Goal: Information Seeking & Learning: Learn about a topic

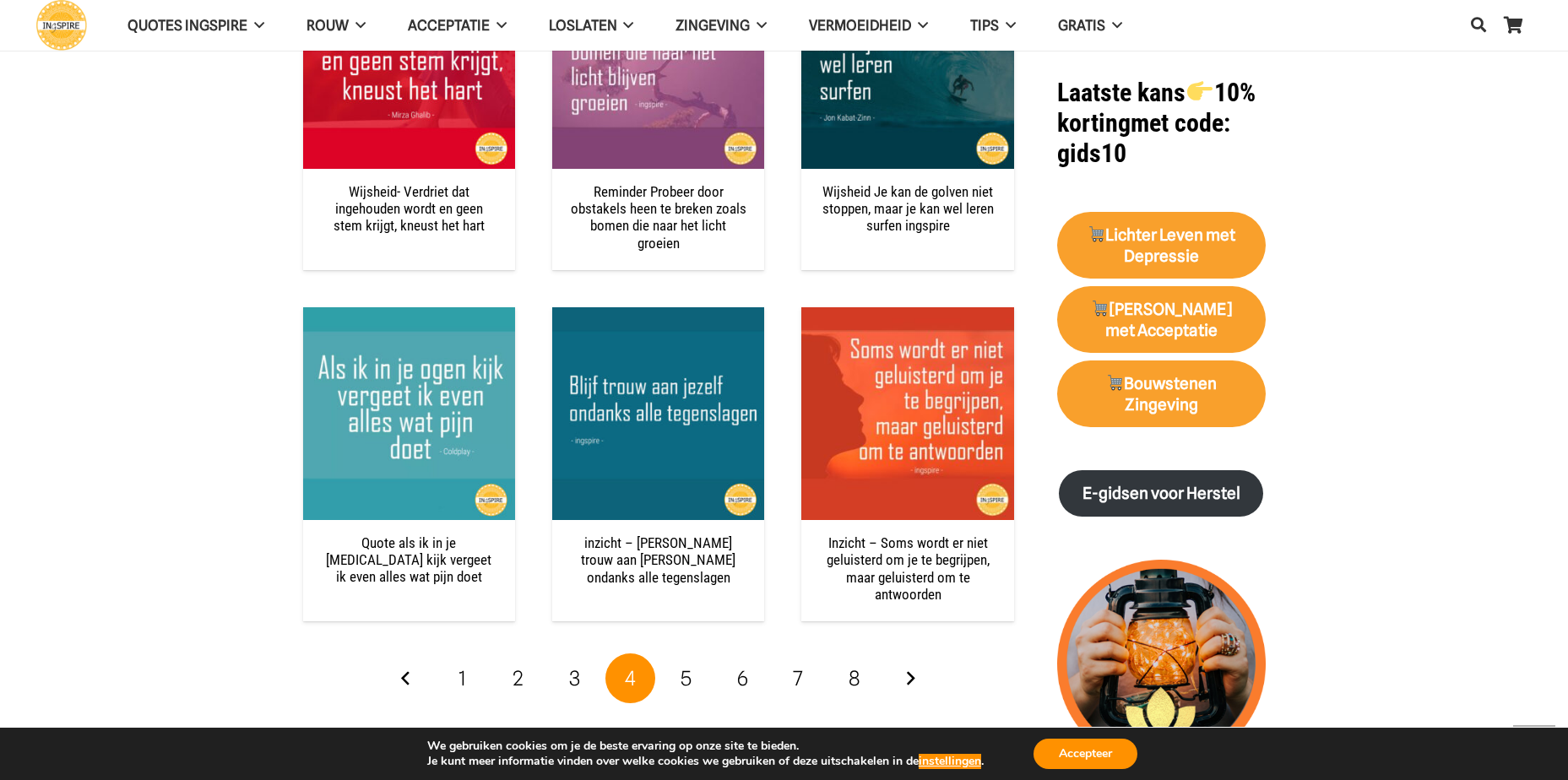
scroll to position [2026, 0]
click at [704, 677] on link "5" at bounding box center [686, 678] width 50 height 50
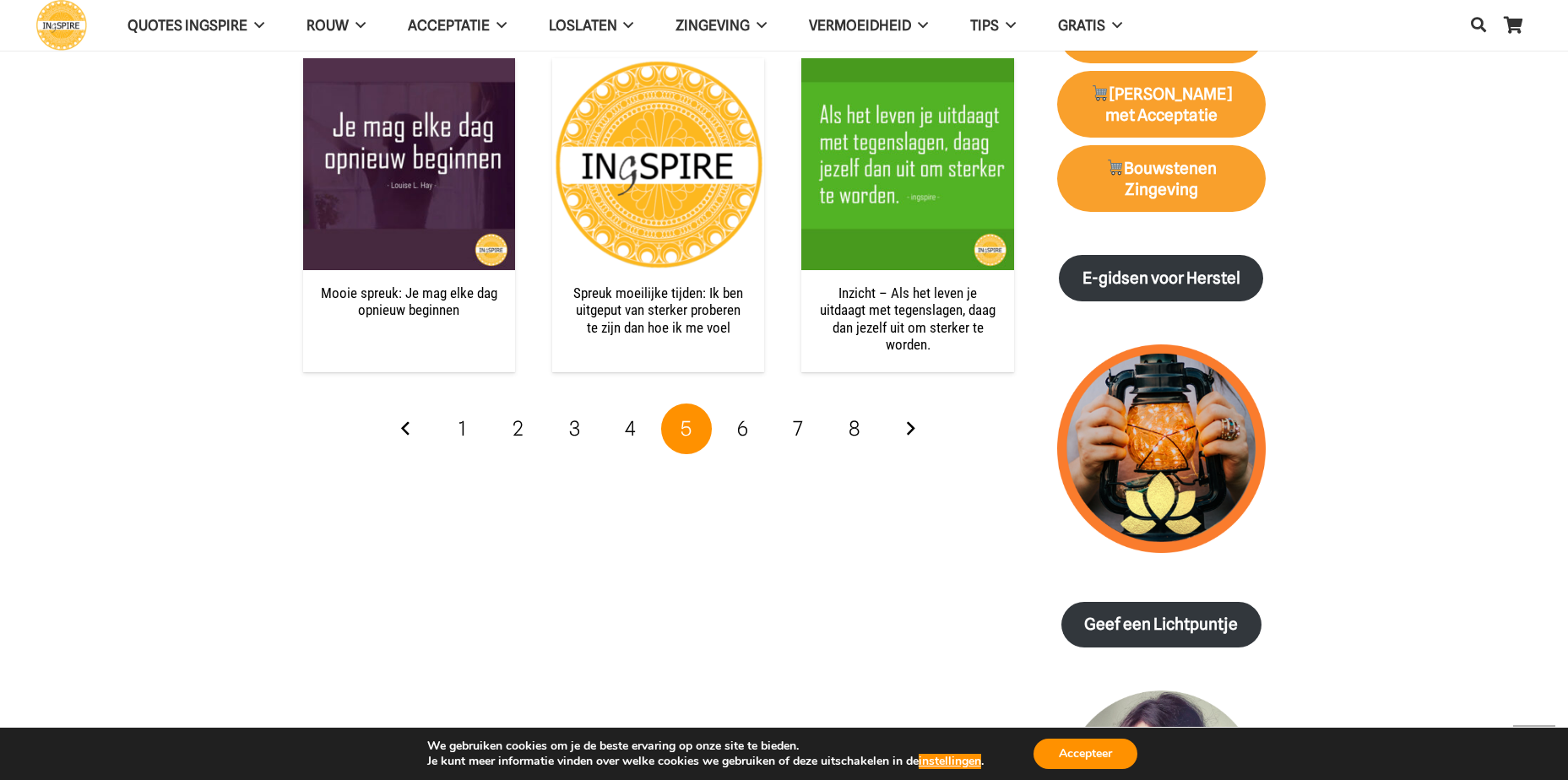
scroll to position [2279, 0]
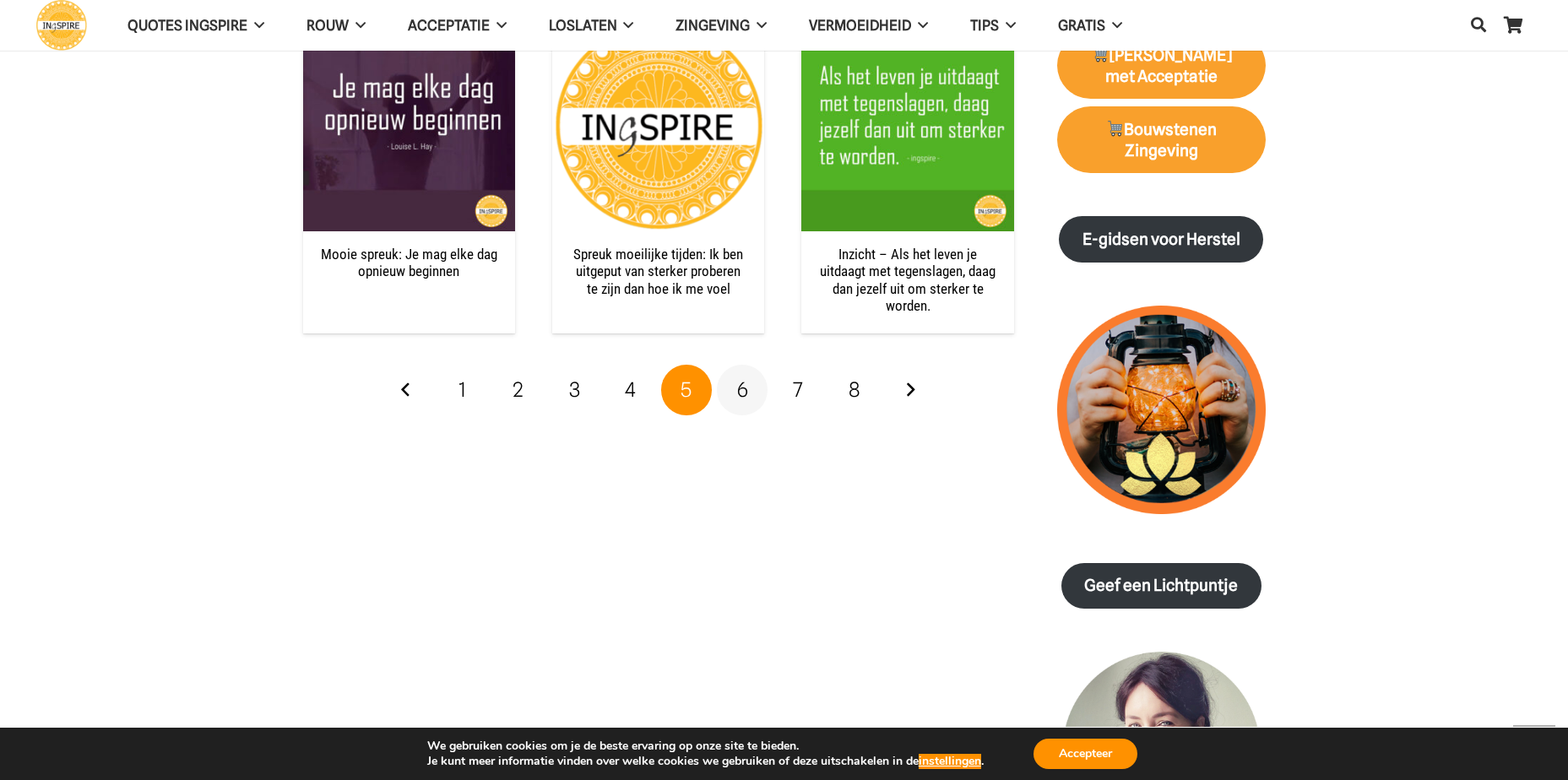
click at [746, 395] on span "6" at bounding box center [743, 390] width 11 height 25
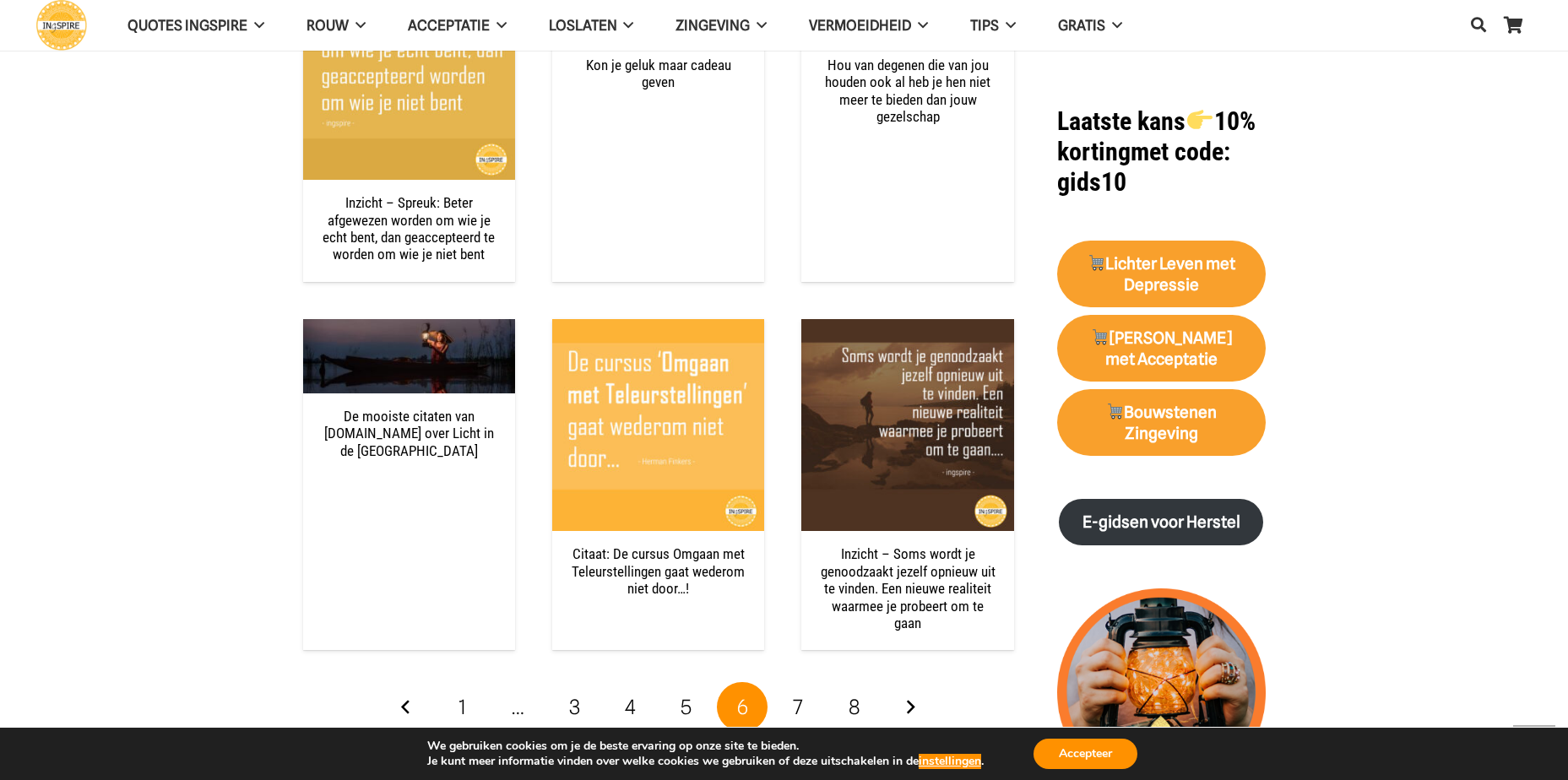
scroll to position [2026, 0]
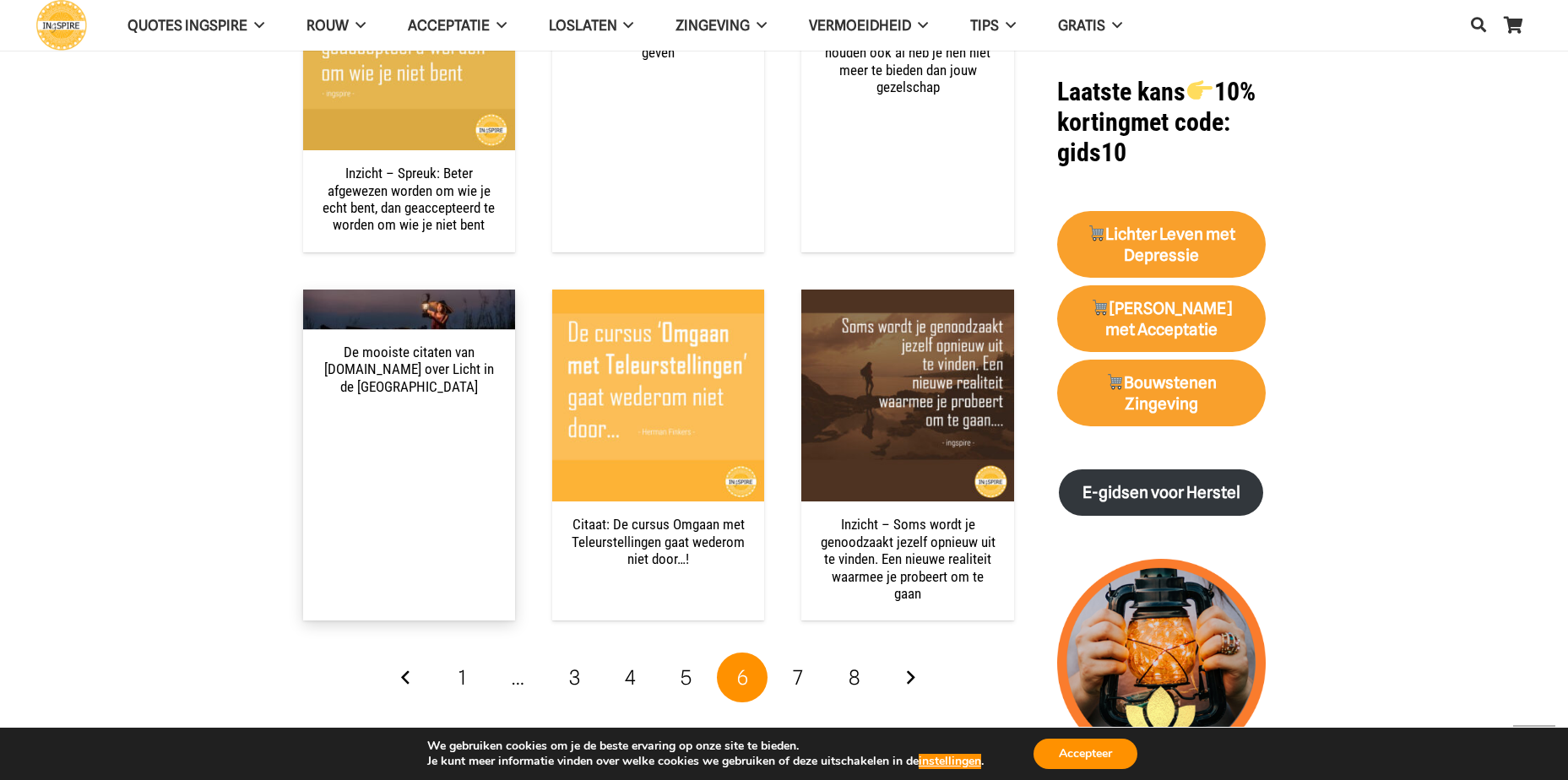
click at [387, 412] on div "De mooiste citaten van ingspire.nl over Licht in de Duisternis" at bounding box center [408, 455] width 212 height 331
click at [411, 358] on link "De mooiste citaten van ingspire.nl over Licht in de Duisternis" at bounding box center [409, 369] width 170 height 51
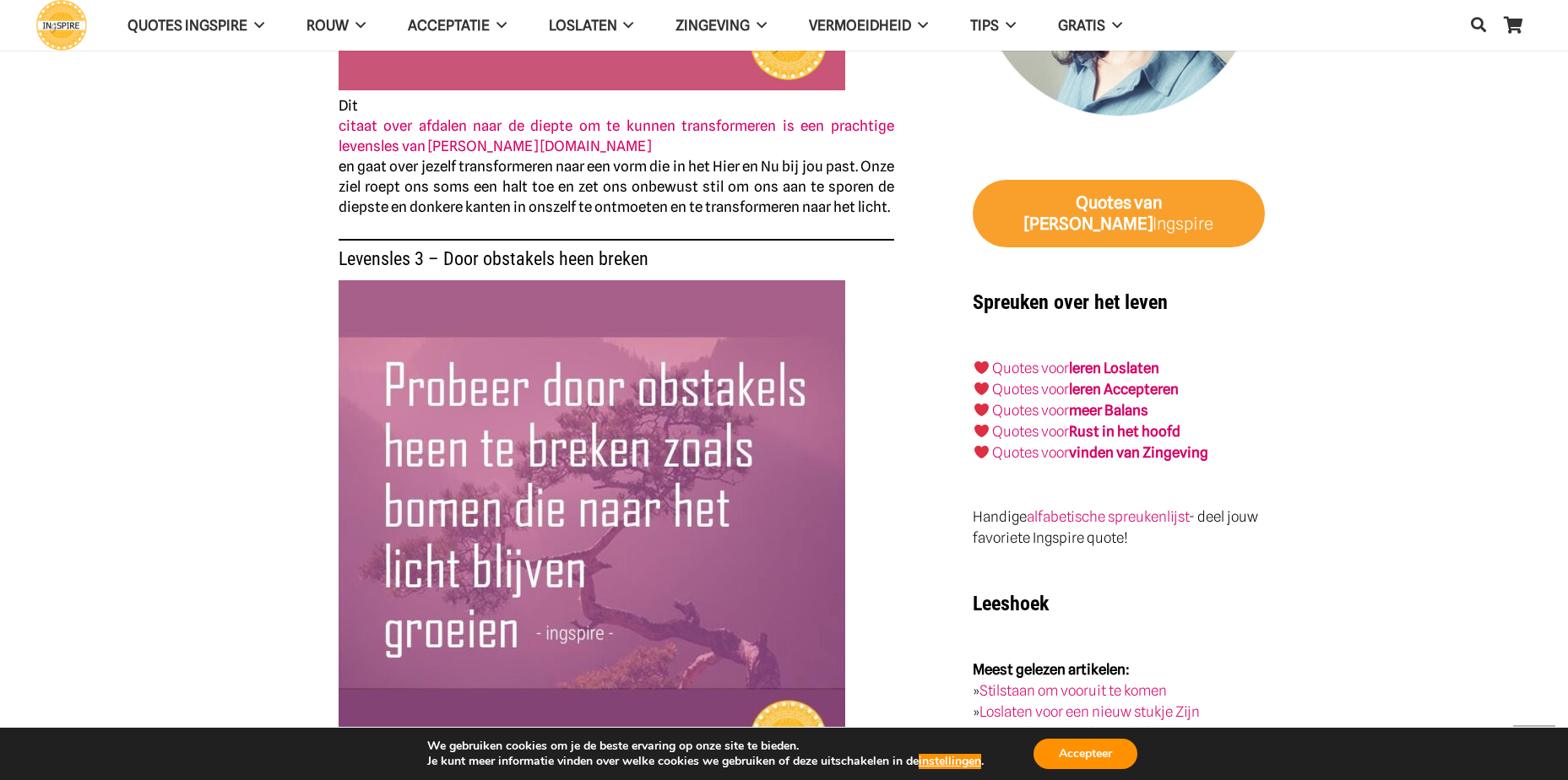
scroll to position [2279, 0]
